Goal: Navigation & Orientation: Find specific page/section

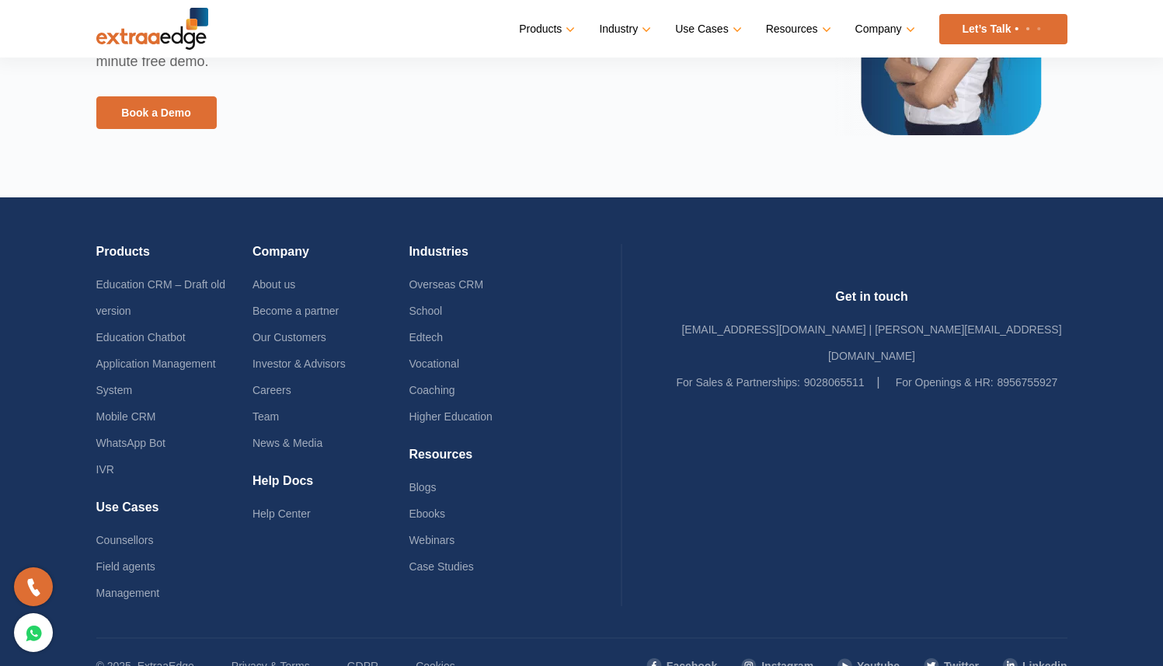
scroll to position [3653, 0]
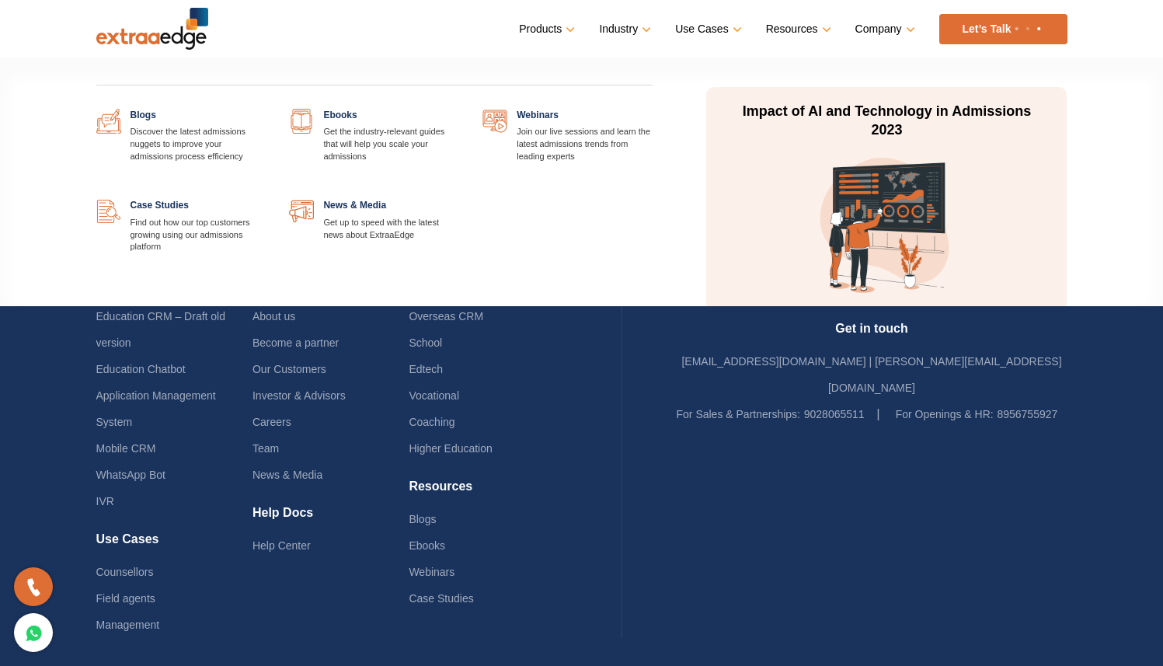
click at [652, 109] on link at bounding box center [652, 109] width 0 height 0
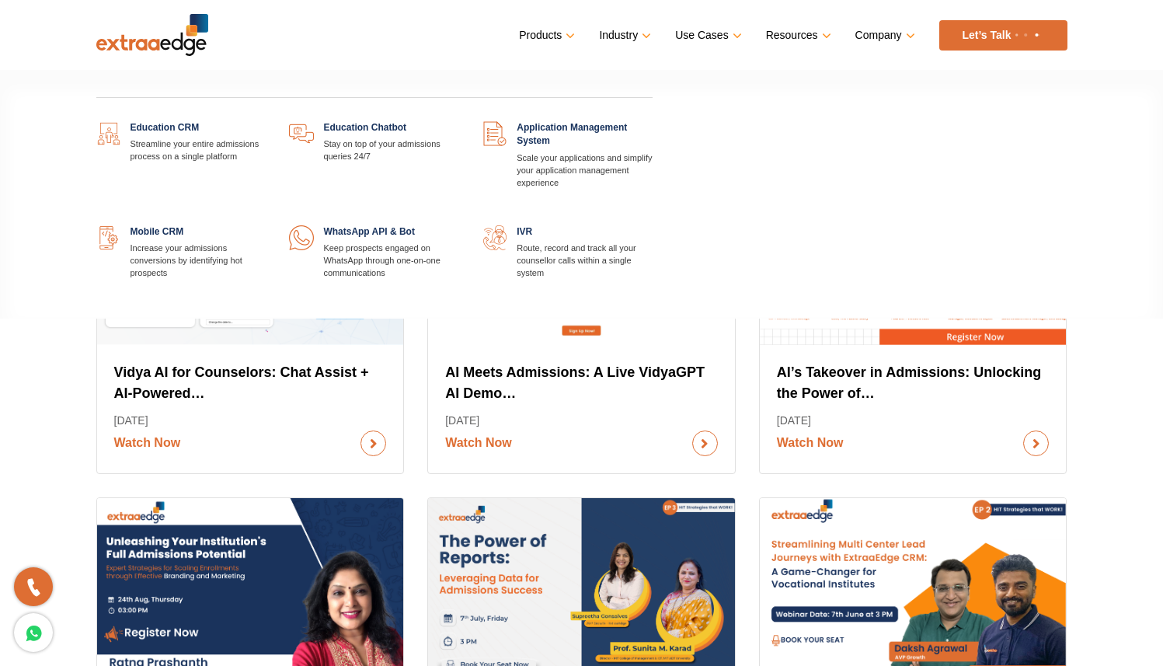
click at [266, 121] on link at bounding box center [266, 121] width 0 height 0
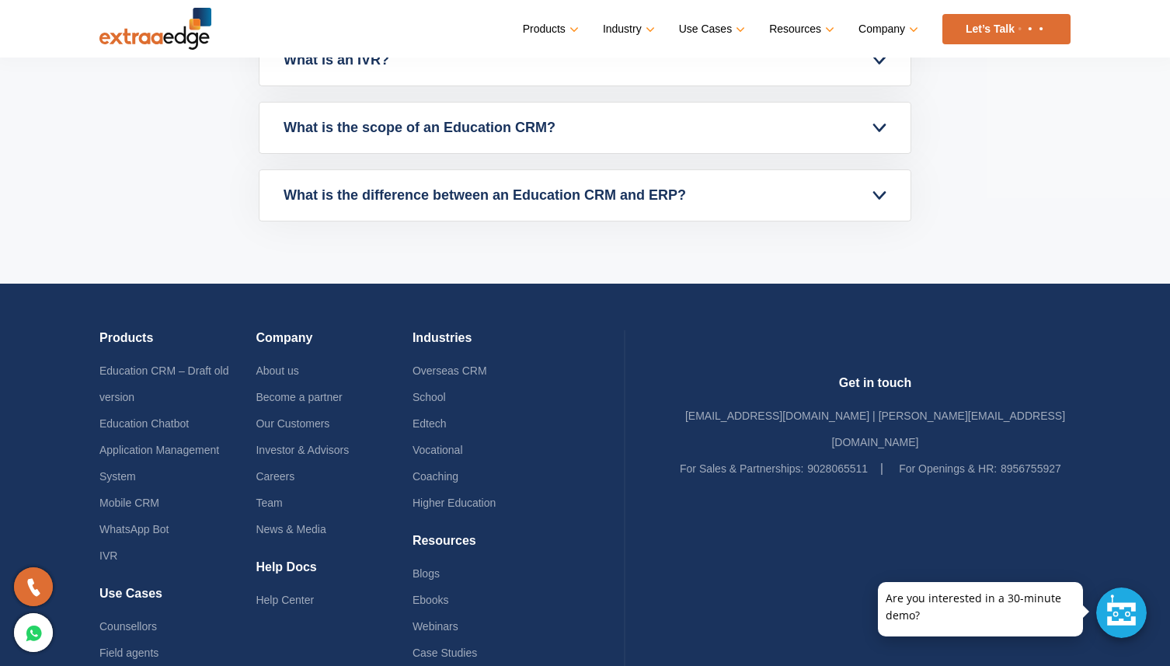
scroll to position [7311, 0]
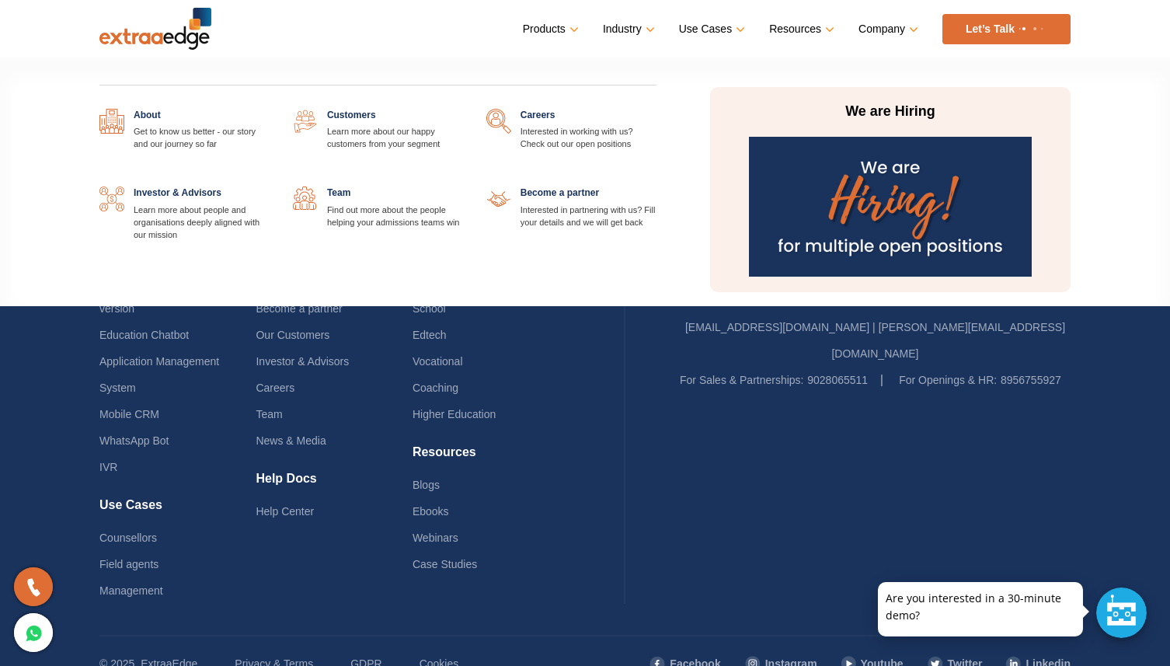
click at [463, 186] on link at bounding box center [463, 186] width 0 height 0
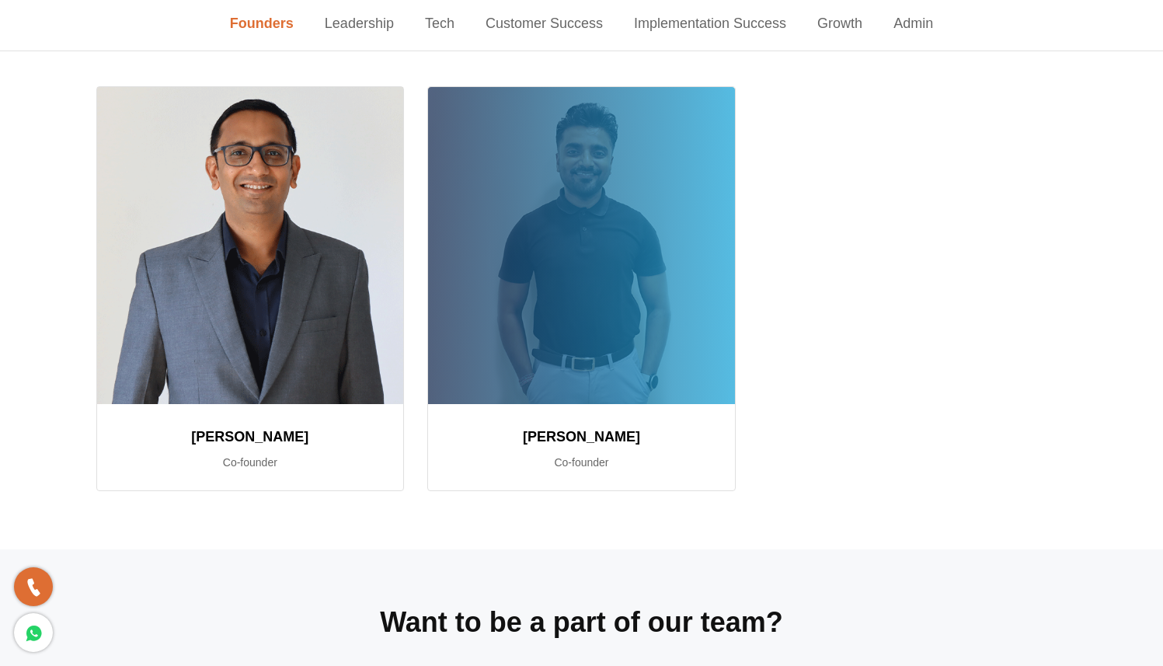
scroll to position [66, 0]
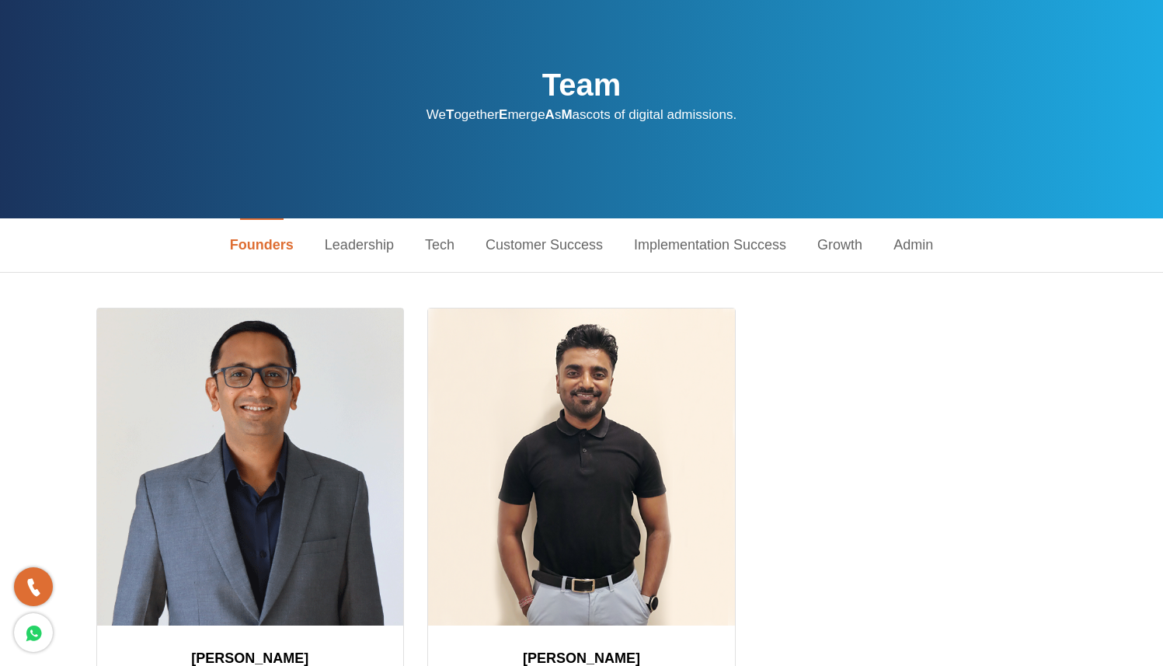
click at [334, 241] on link "Leadership" at bounding box center [359, 245] width 100 height 54
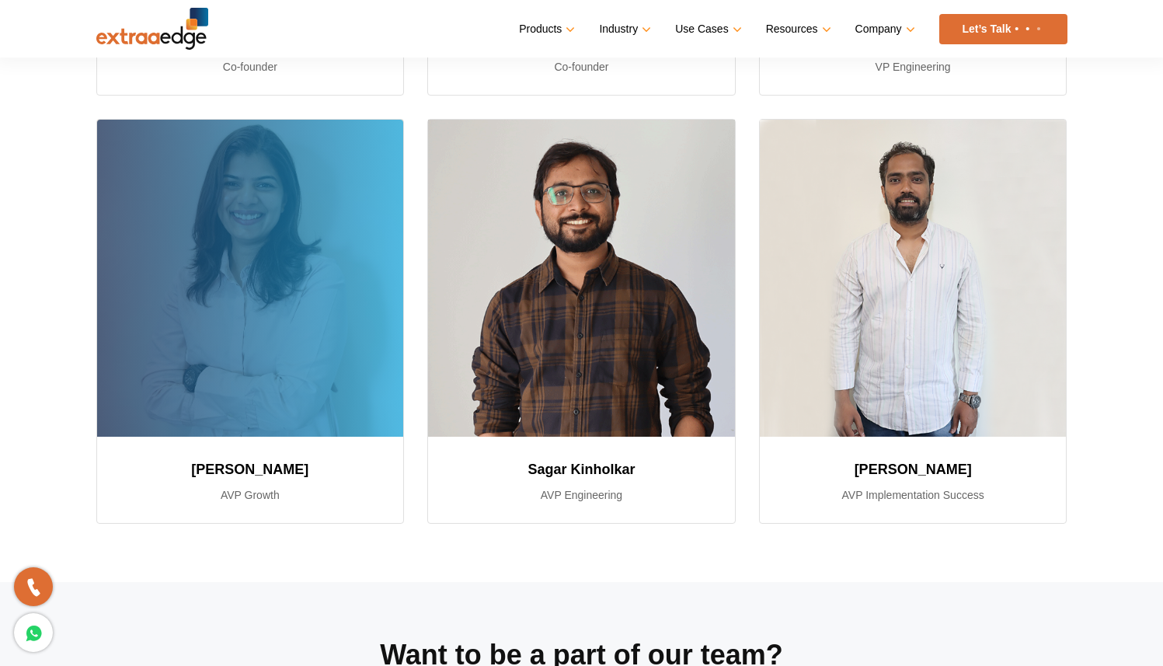
scroll to position [0, 0]
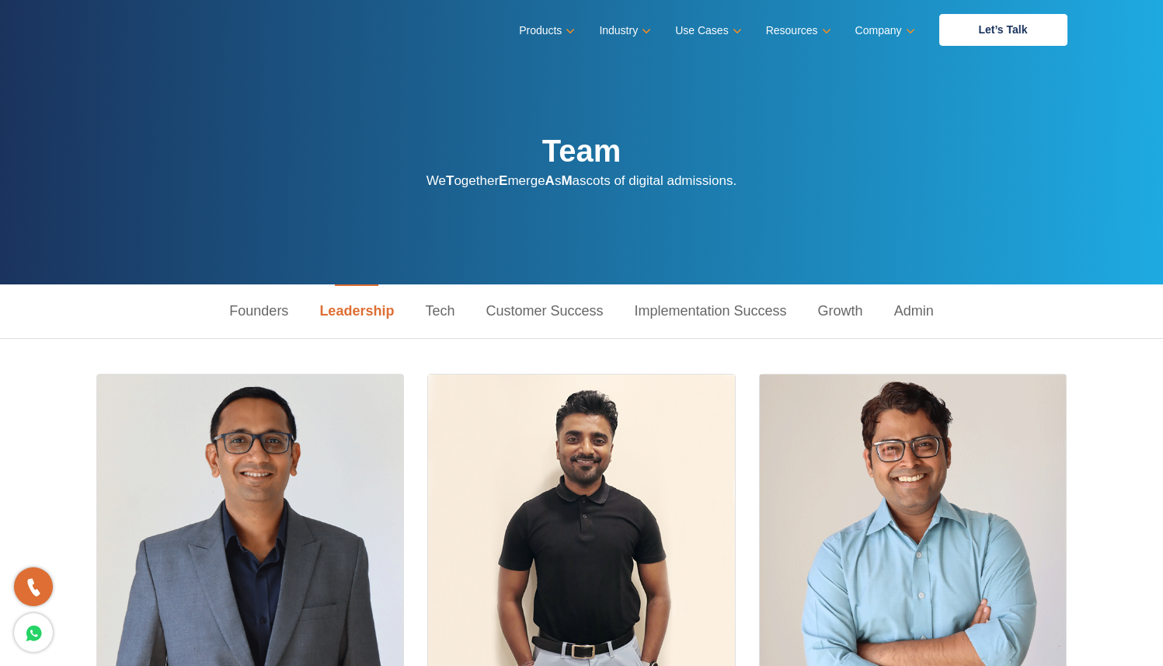
click at [906, 311] on link "Admin" at bounding box center [913, 311] width 71 height 54
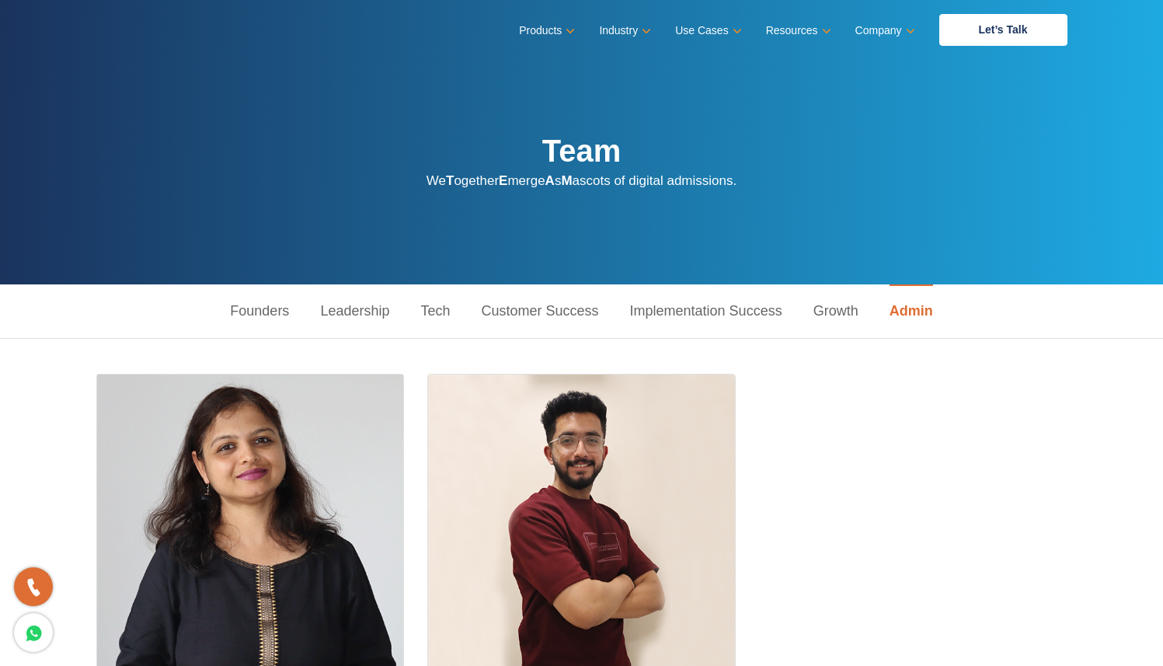
click at [848, 311] on link "Growth" at bounding box center [836, 311] width 76 height 54
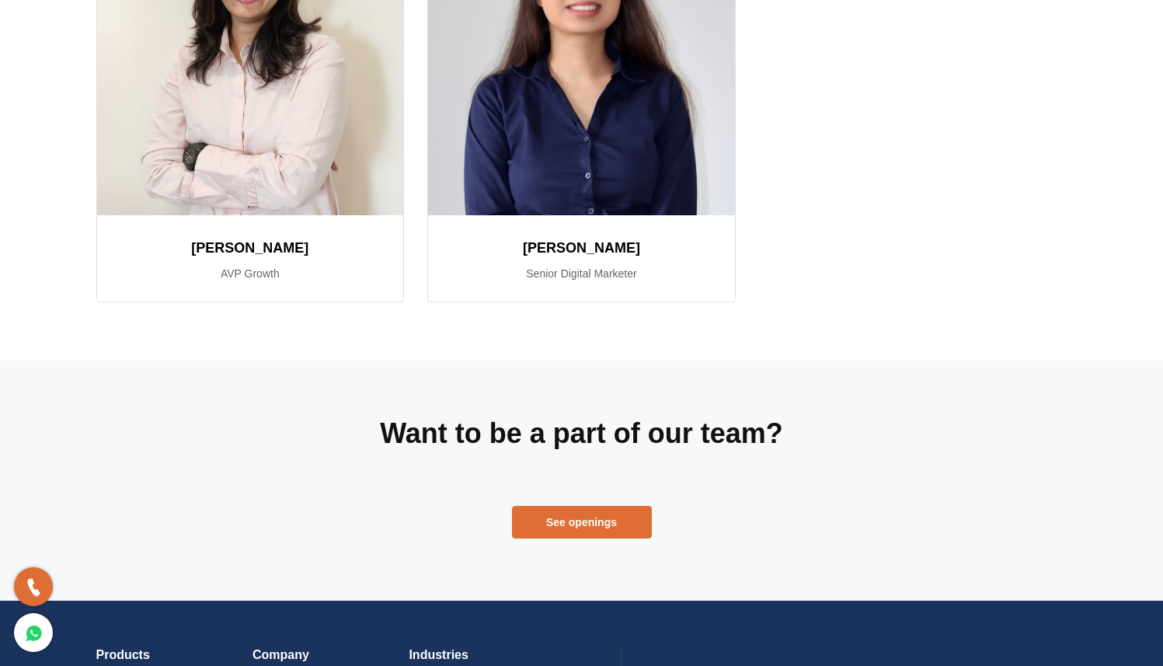
scroll to position [880, 0]
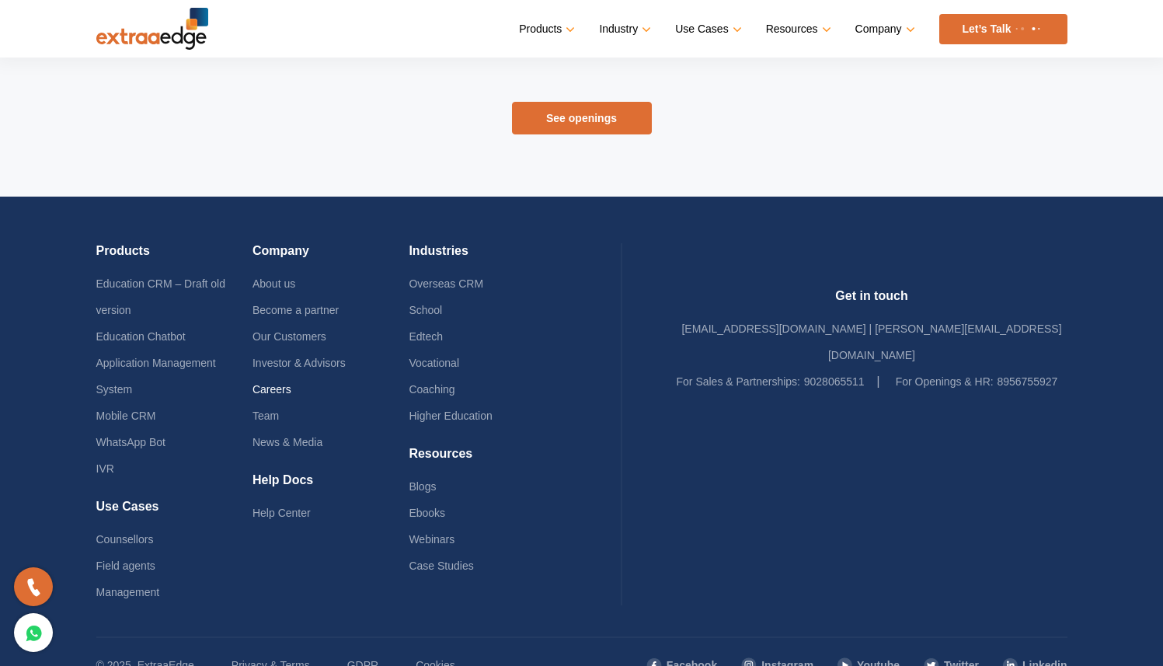
click at [287, 388] on link "Careers" at bounding box center [271, 389] width 39 height 12
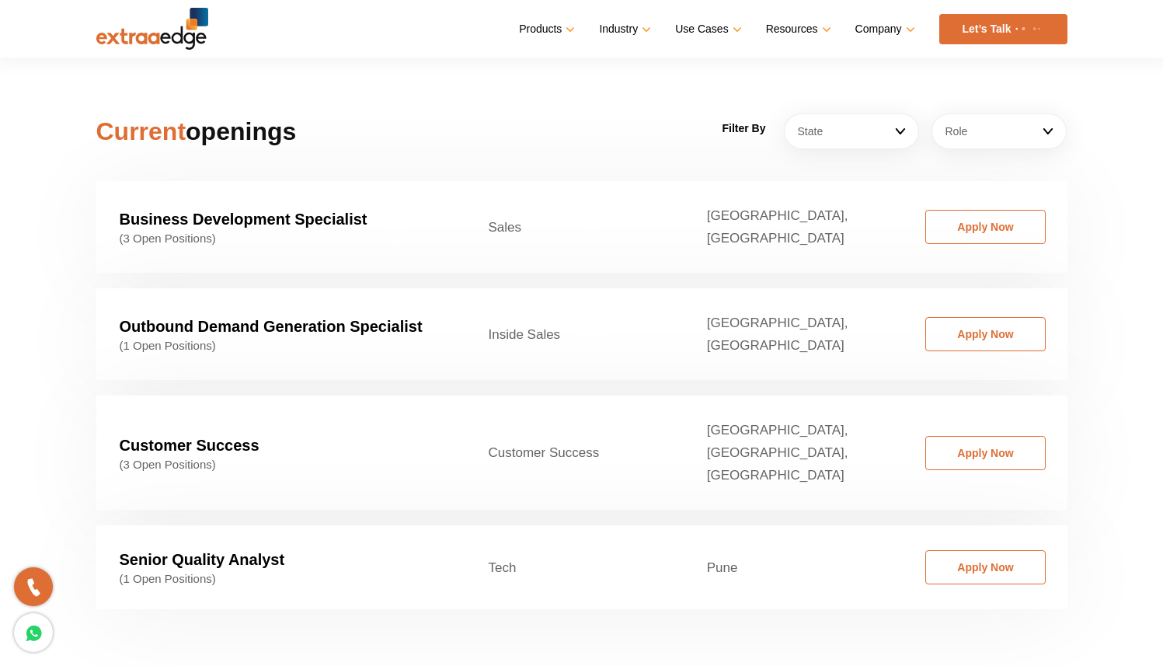
scroll to position [2374, 0]
click at [900, 113] on link "State" at bounding box center [851, 131] width 135 height 36
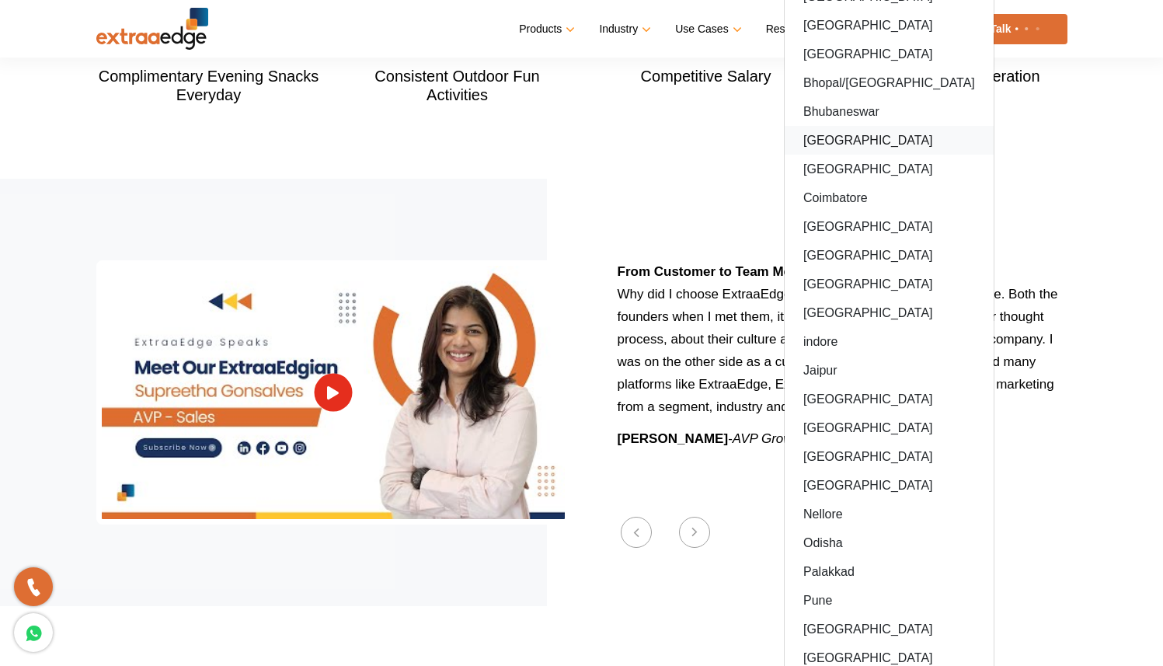
scroll to position [1734, 0]
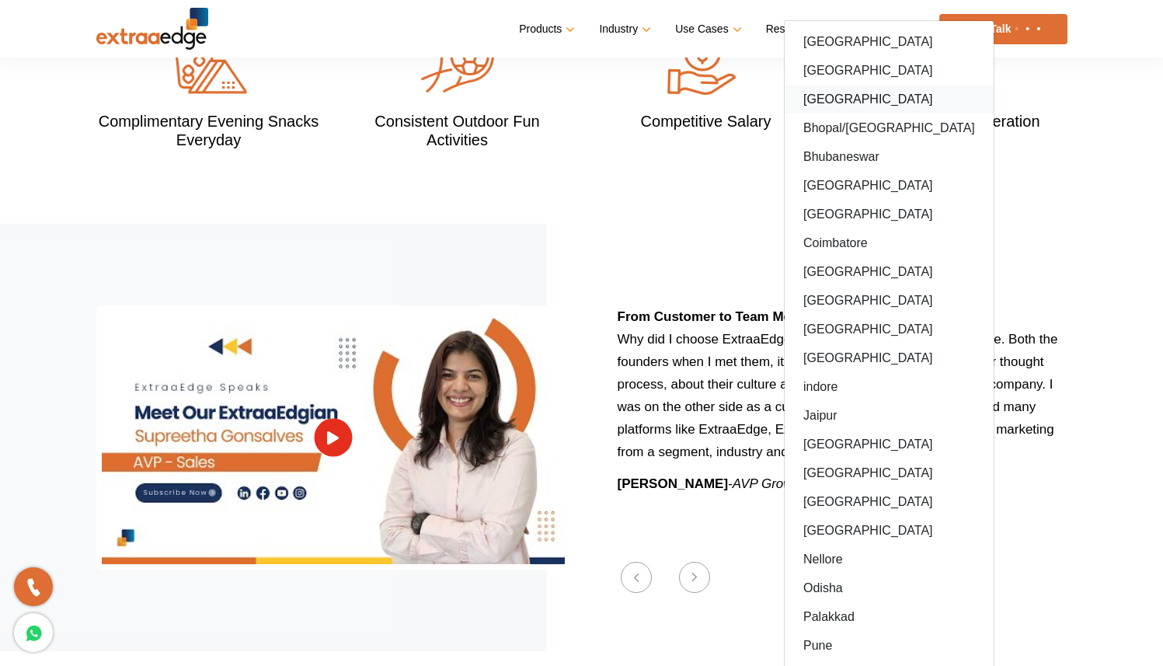
click at [844, 85] on link "Bangalore" at bounding box center [888, 99] width 209 height 29
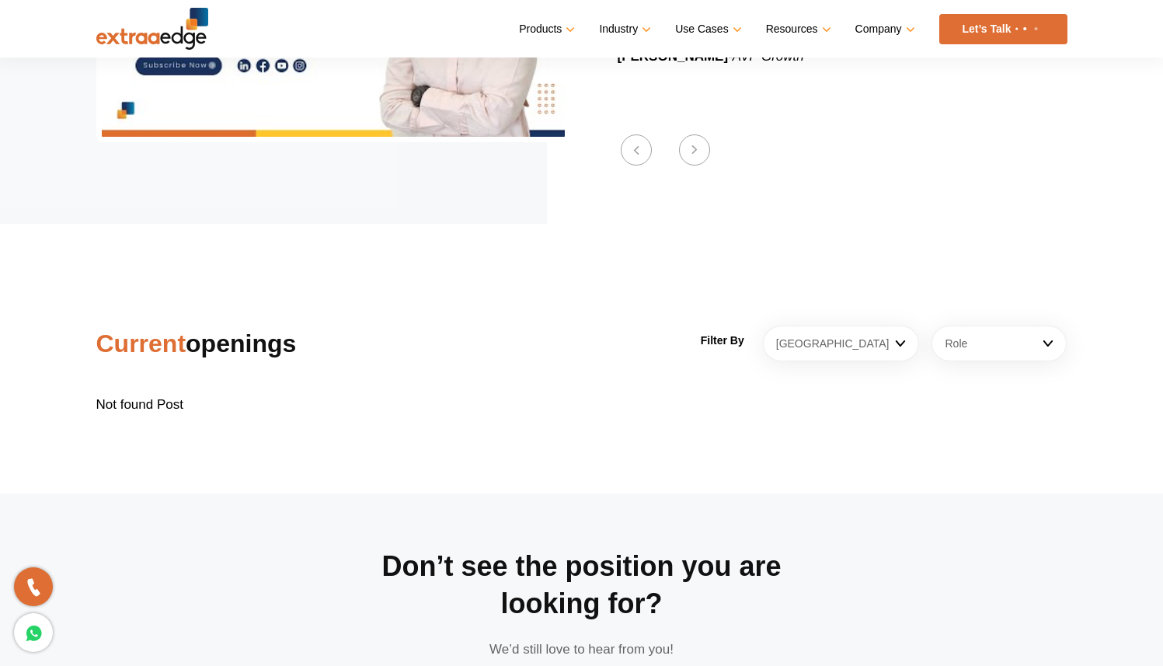
scroll to position [2275, 0]
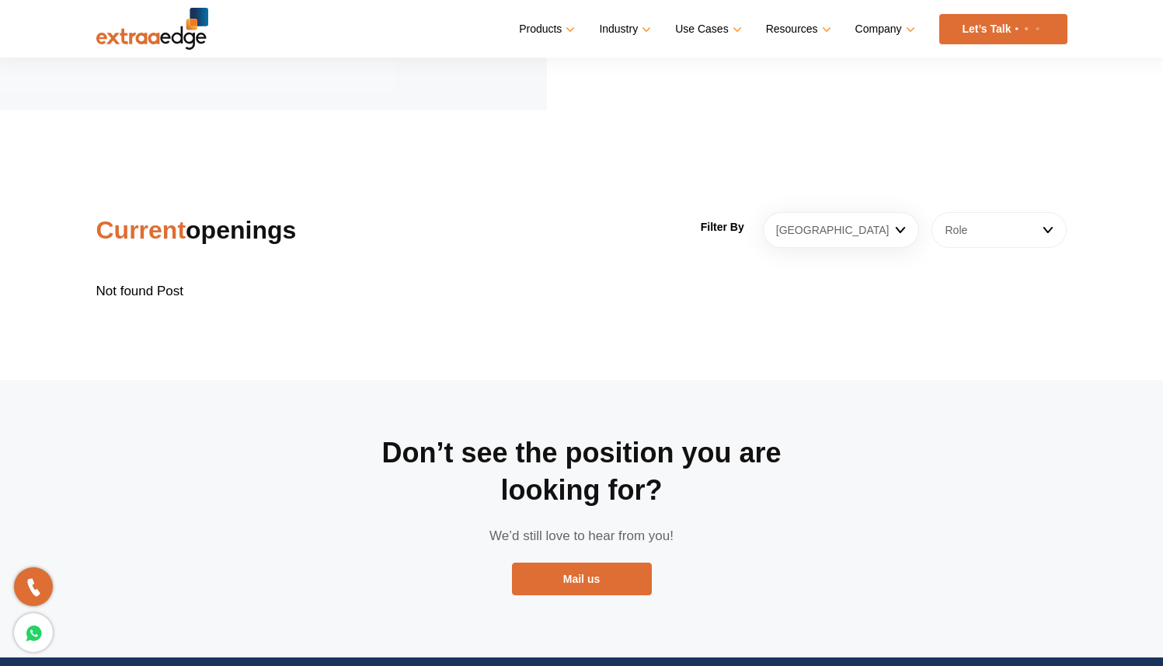
click at [986, 212] on link "Role" at bounding box center [998, 230] width 135 height 36
click at [698, 380] on div "Don’t see the position you are looking for? We’d still love to hear from you! M…" at bounding box center [582, 518] width 466 height 277
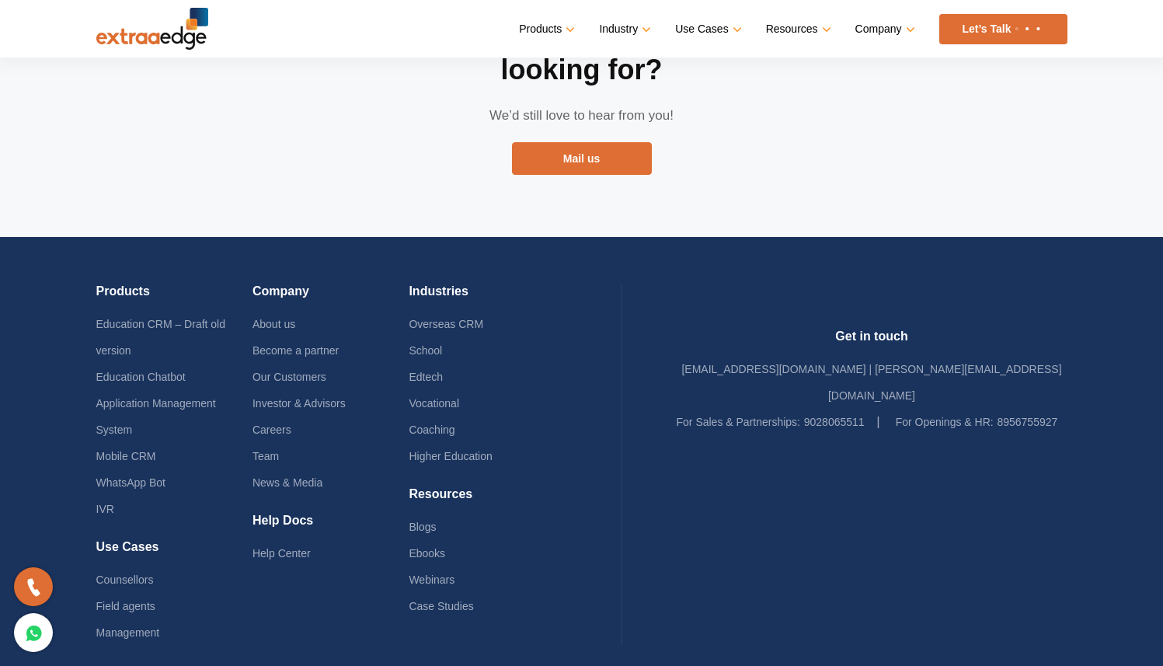
scroll to position [2713, 0]
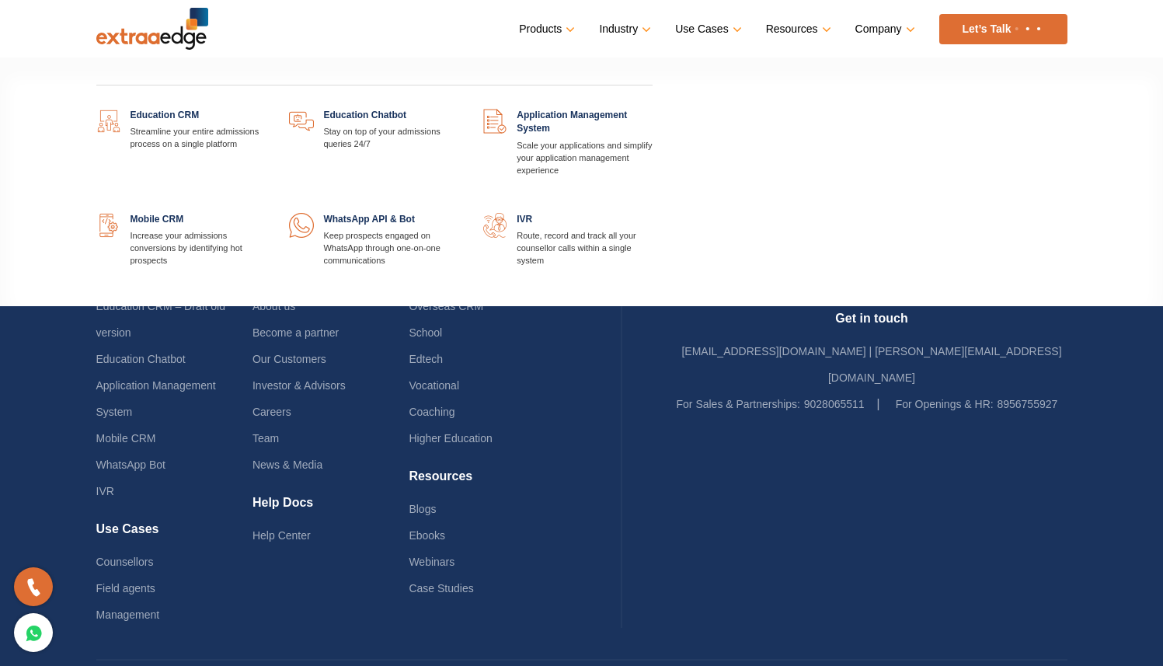
click at [652, 109] on link at bounding box center [652, 109] width 0 height 0
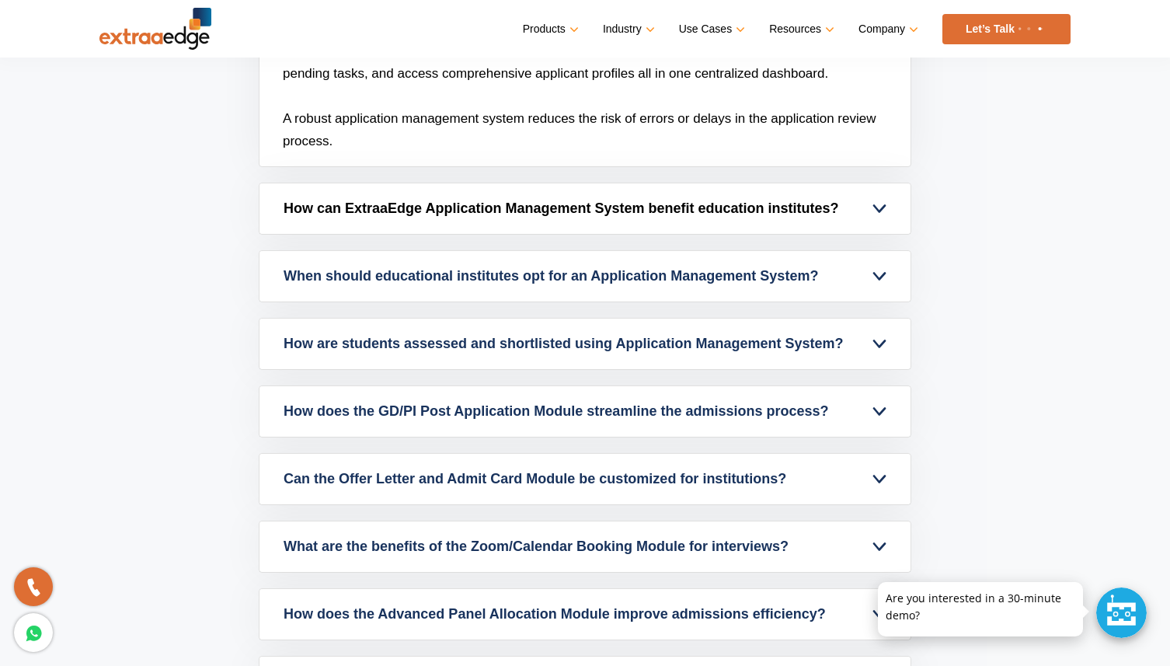
scroll to position [5484, 0]
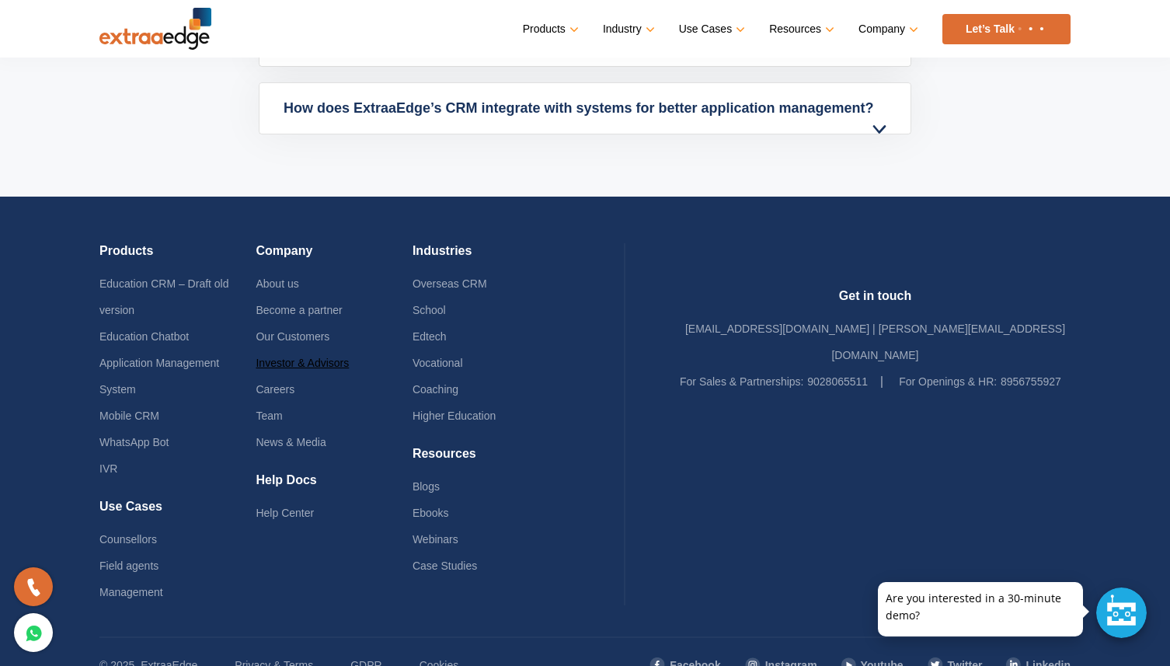
click at [326, 364] on link "Investor & Advisors" at bounding box center [302, 363] width 93 height 12
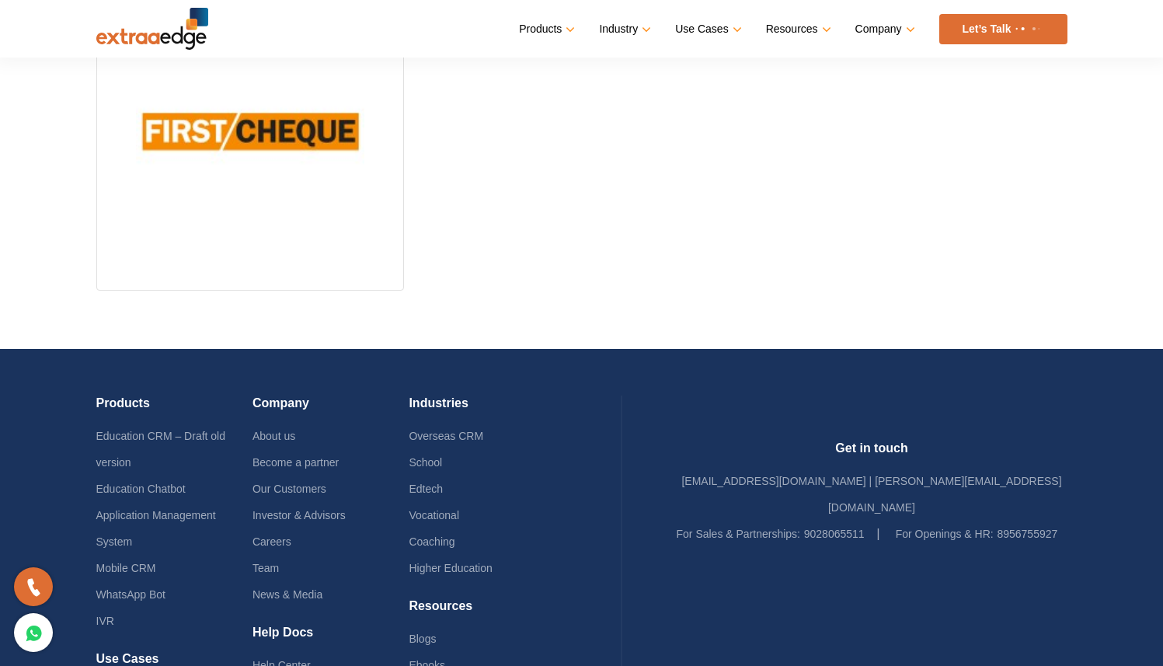
scroll to position [1214, 0]
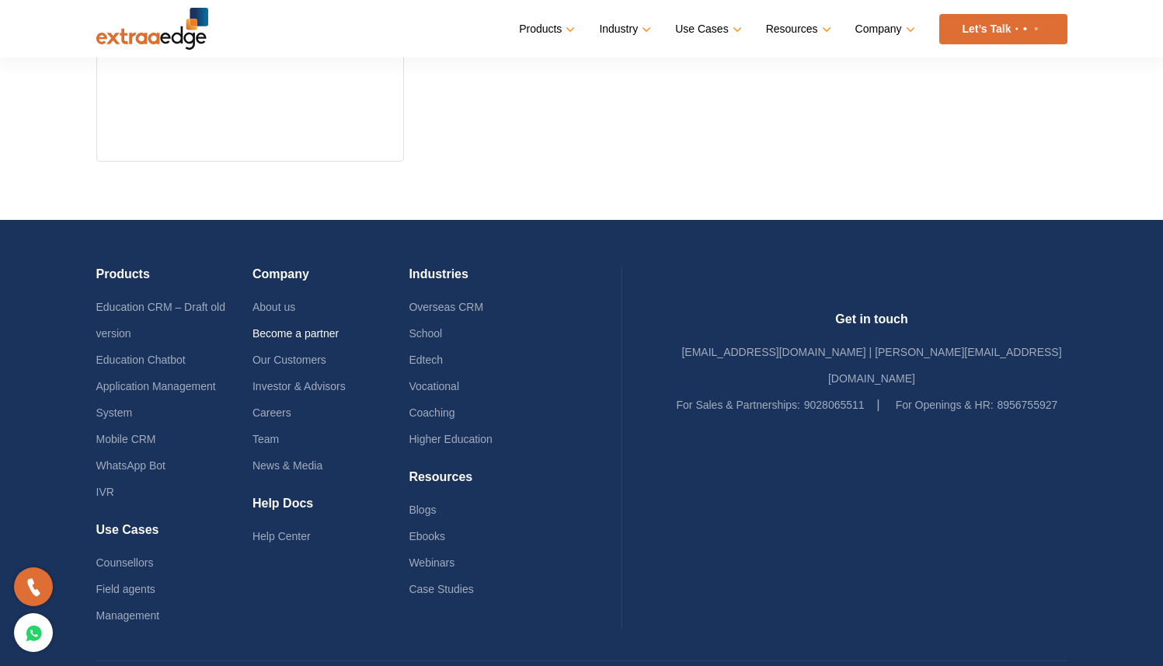
click at [329, 331] on link "Become a partner" at bounding box center [295, 333] width 86 height 12
